Goal: Browse casually

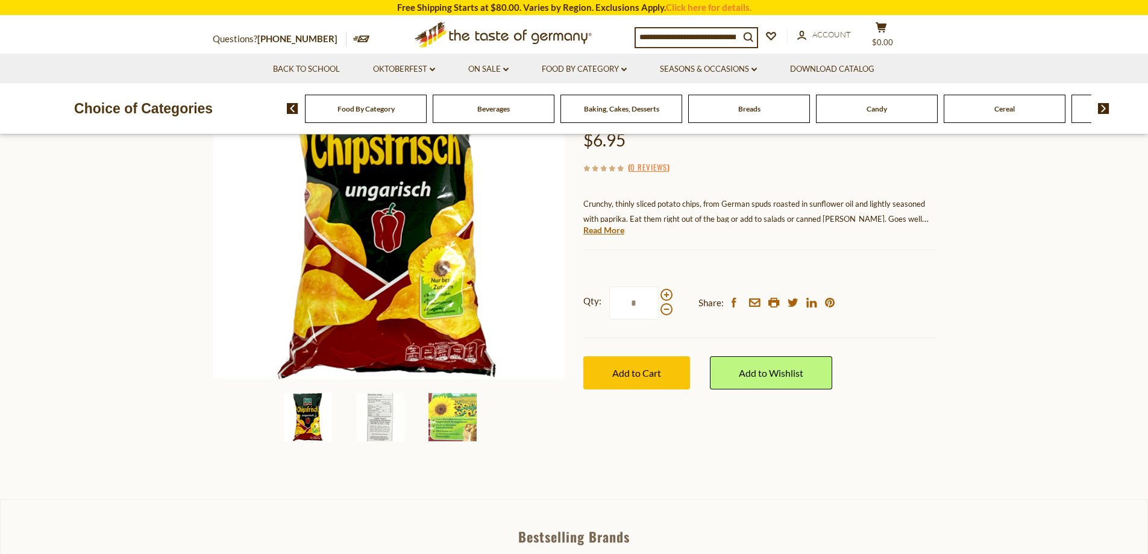
scroll to position [181, 0]
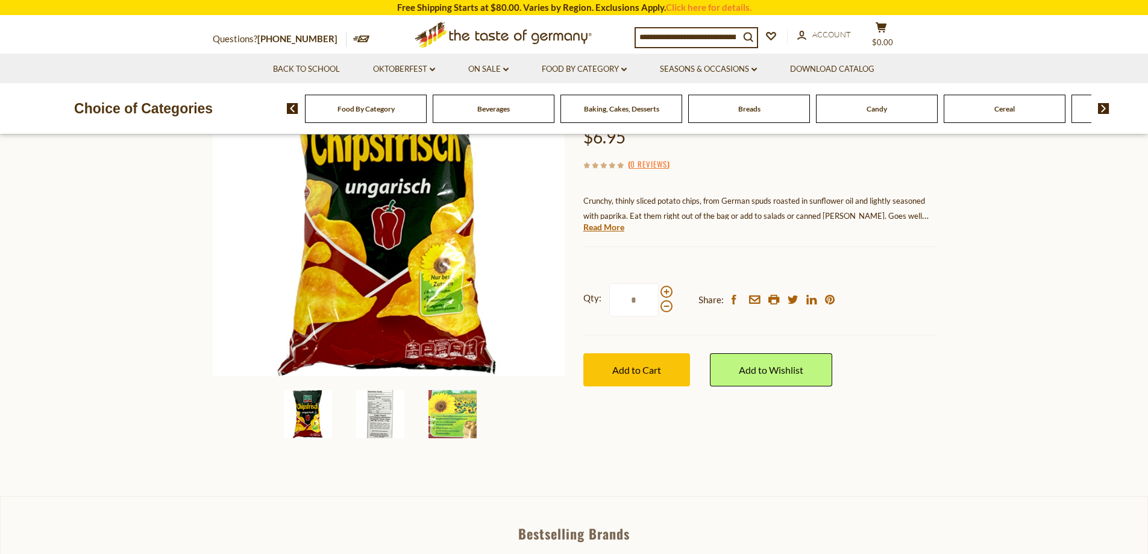
click at [398, 421] on img at bounding box center [380, 414] width 48 height 48
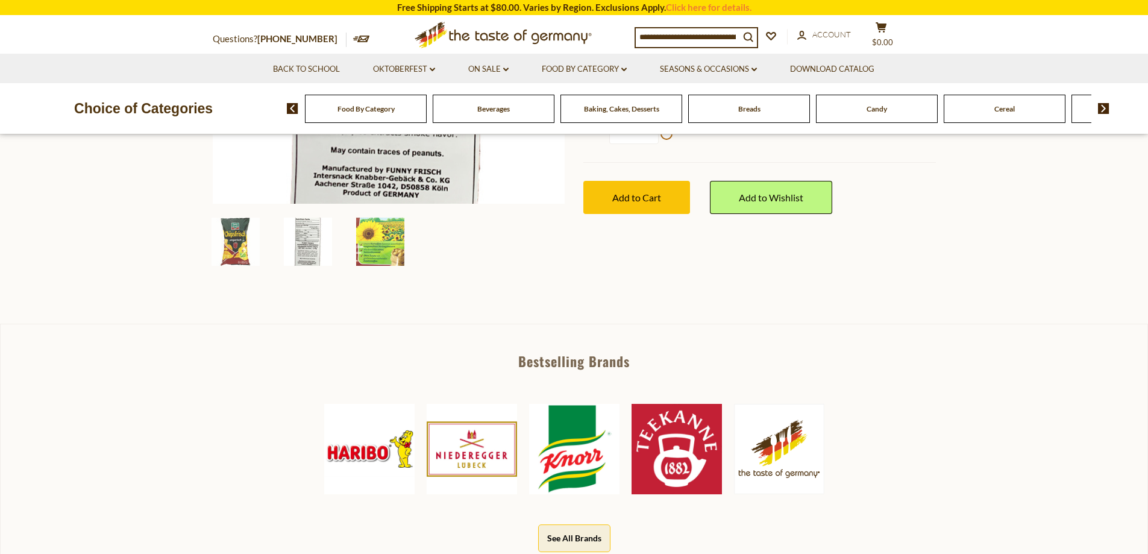
scroll to position [362, 0]
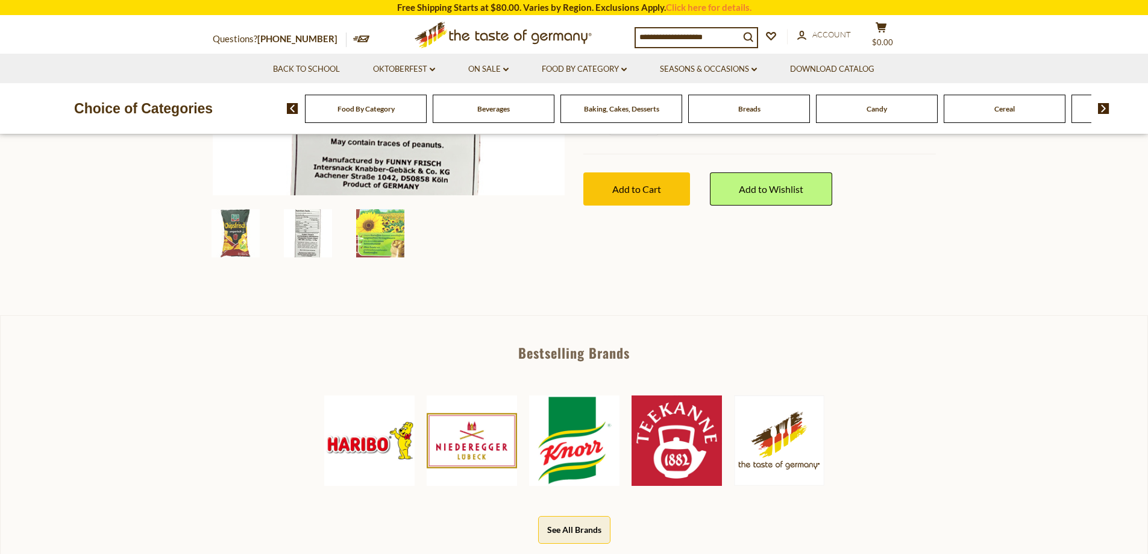
click at [796, 436] on img at bounding box center [779, 440] width 90 height 90
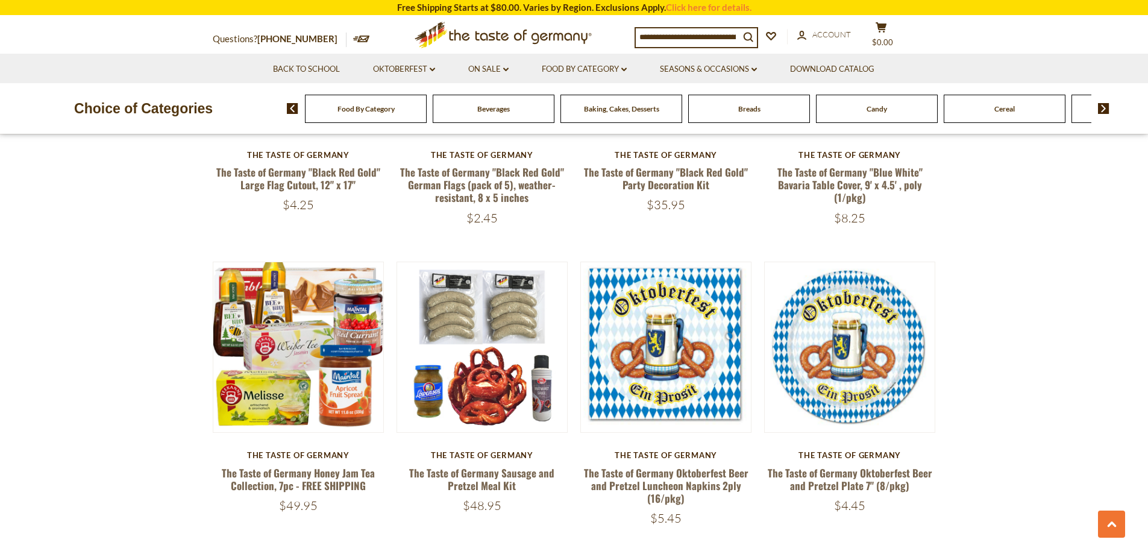
scroll to position [603, 0]
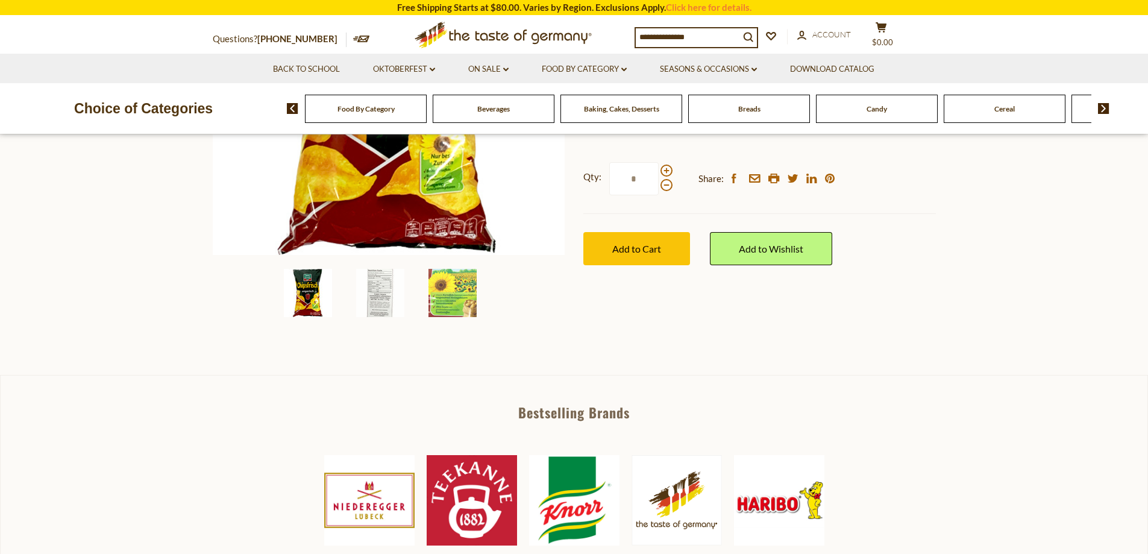
scroll to position [483, 0]
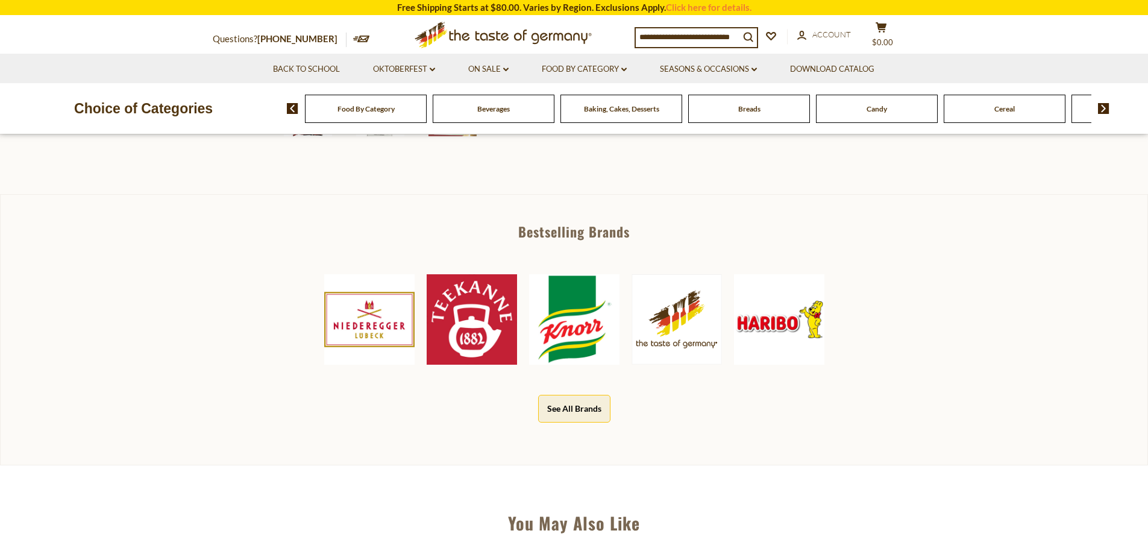
click at [784, 308] on img at bounding box center [779, 319] width 90 height 90
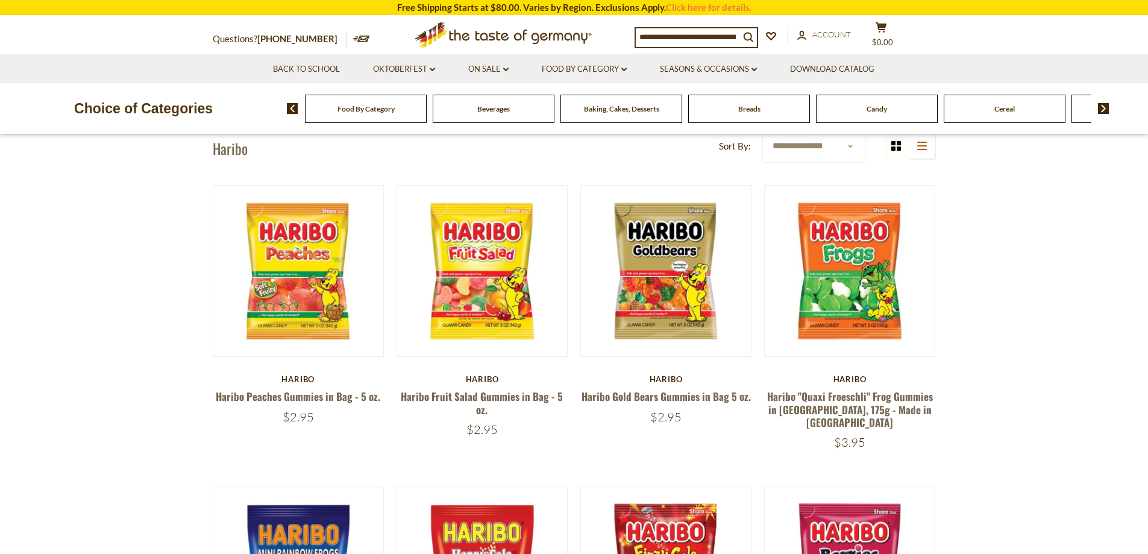
scroll to position [60, 0]
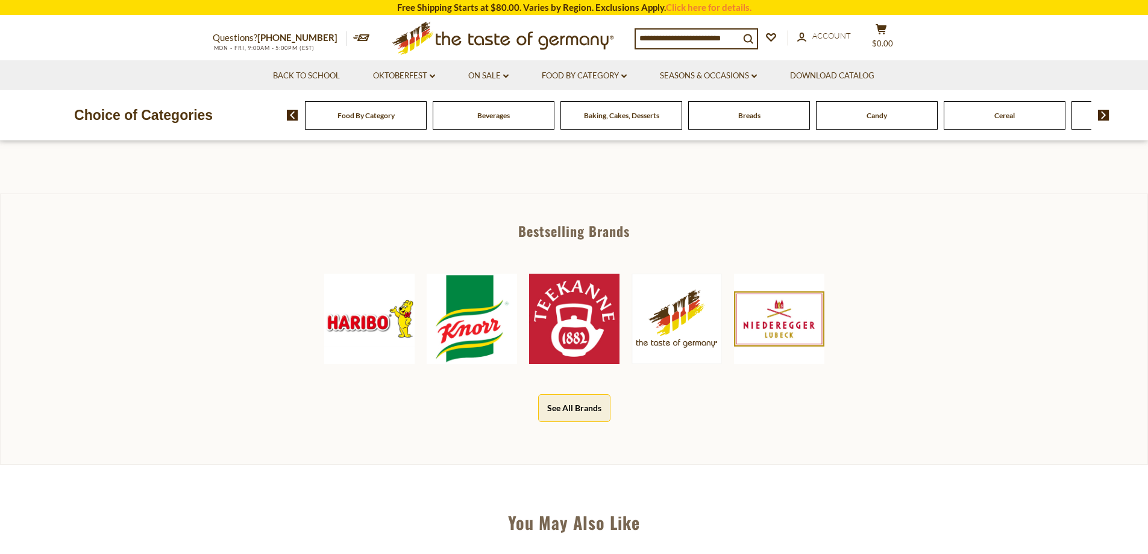
click at [490, 330] on img at bounding box center [472, 319] width 90 height 90
